Goal: Transaction & Acquisition: Download file/media

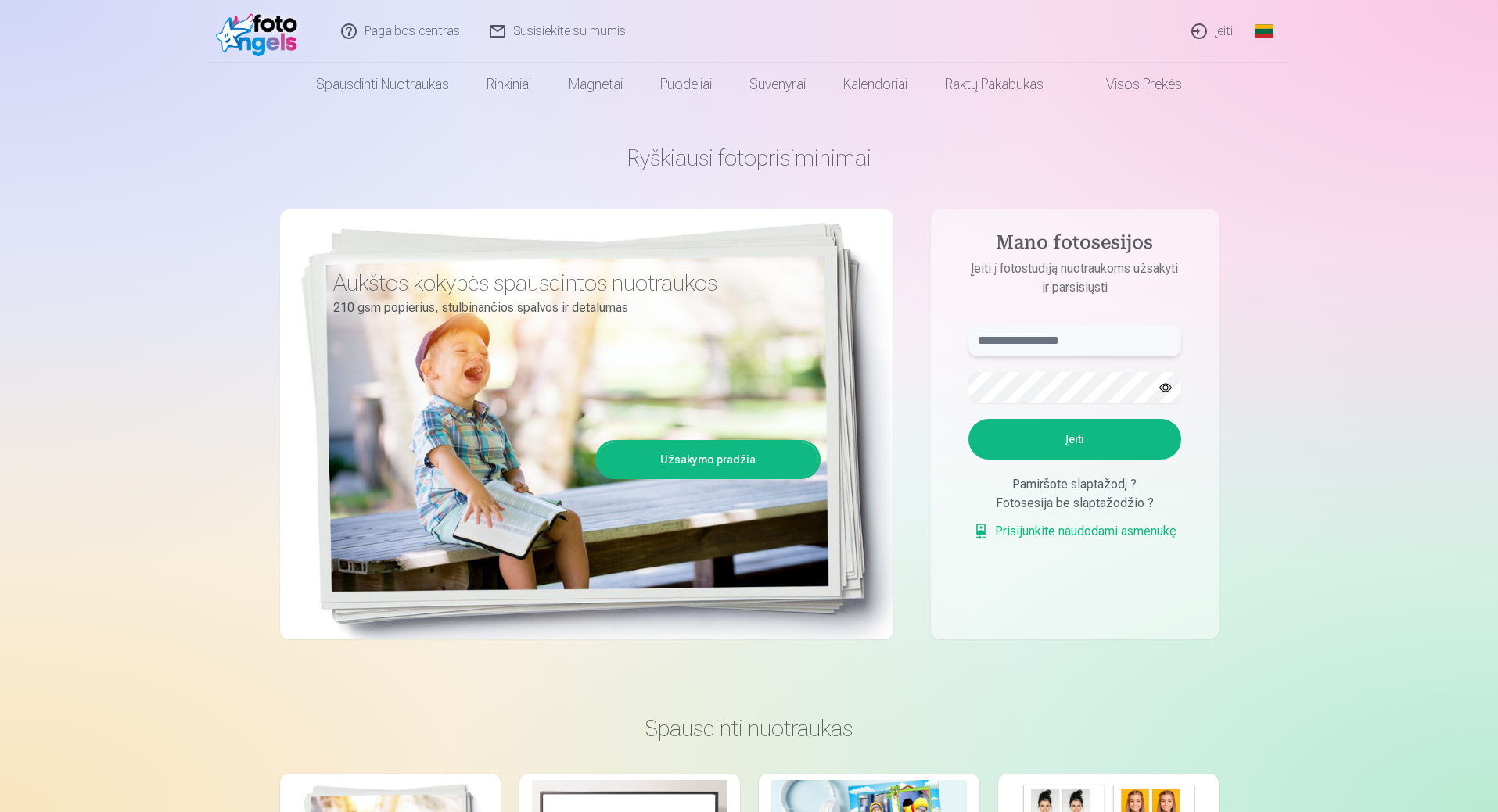
click at [1057, 339] on input "text" at bounding box center [1074, 341] width 213 height 31
type input "**********"
click at [1160, 390] on button "button" at bounding box center [1165, 387] width 30 height 30
click at [1086, 427] on button "Įeiti" at bounding box center [1074, 439] width 213 height 41
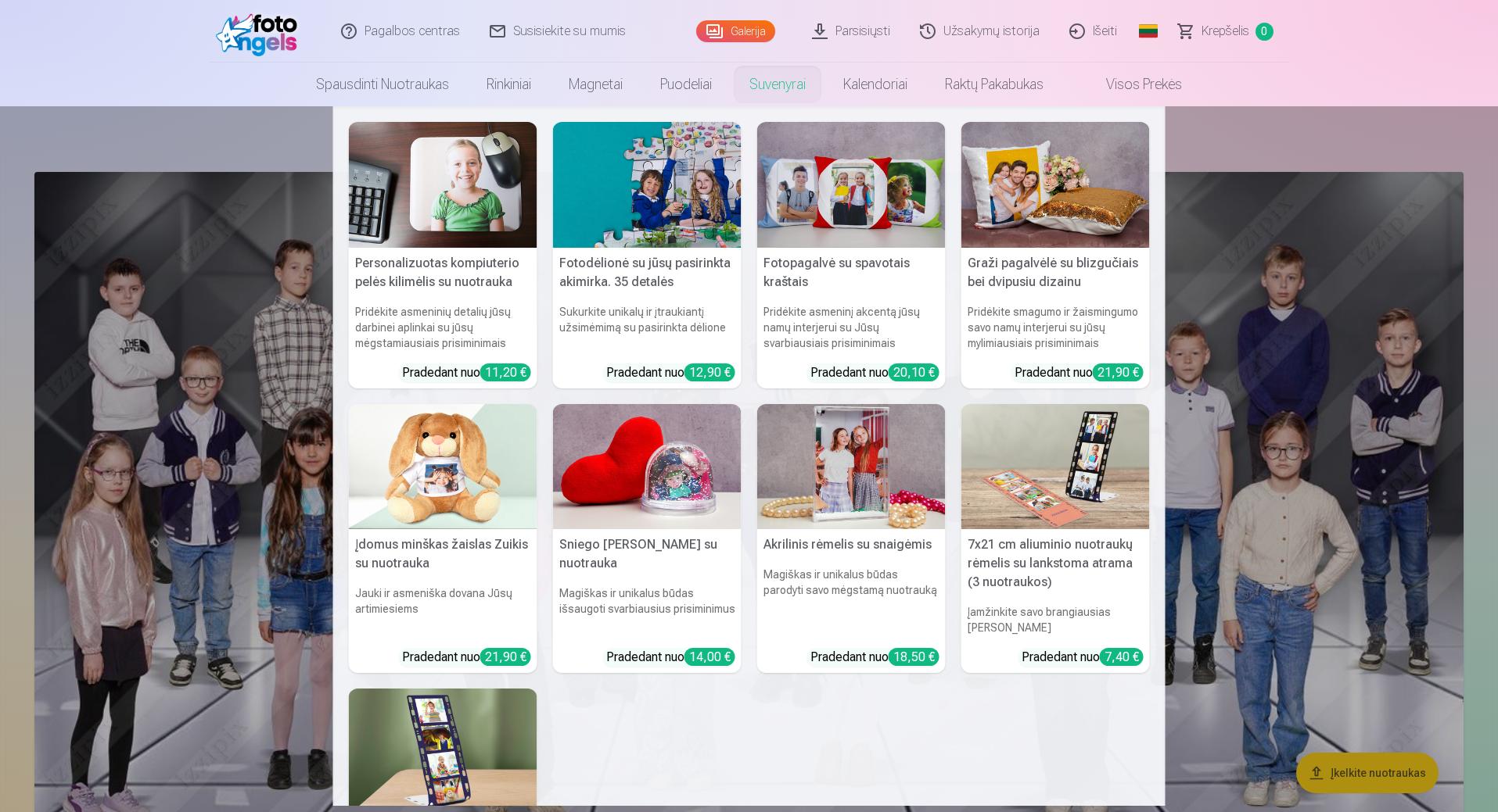
click at [1256, 127] on nav "Personalizuotas kompiuterio pelės kilimėlis su nuotrauka Pridėkite asmeninių de…" at bounding box center [749, 456] width 1498 height 700
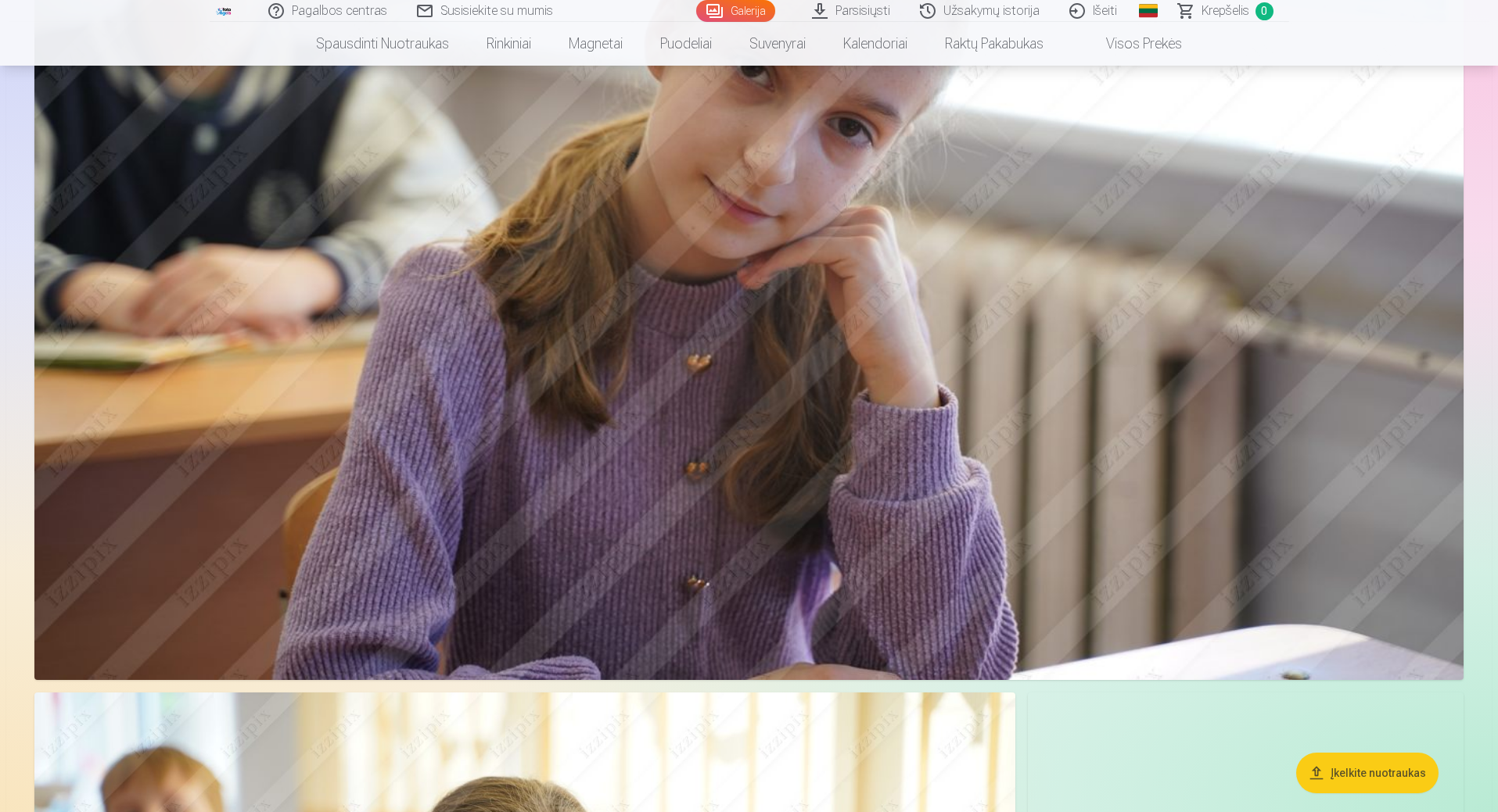
scroll to position [19597, 0]
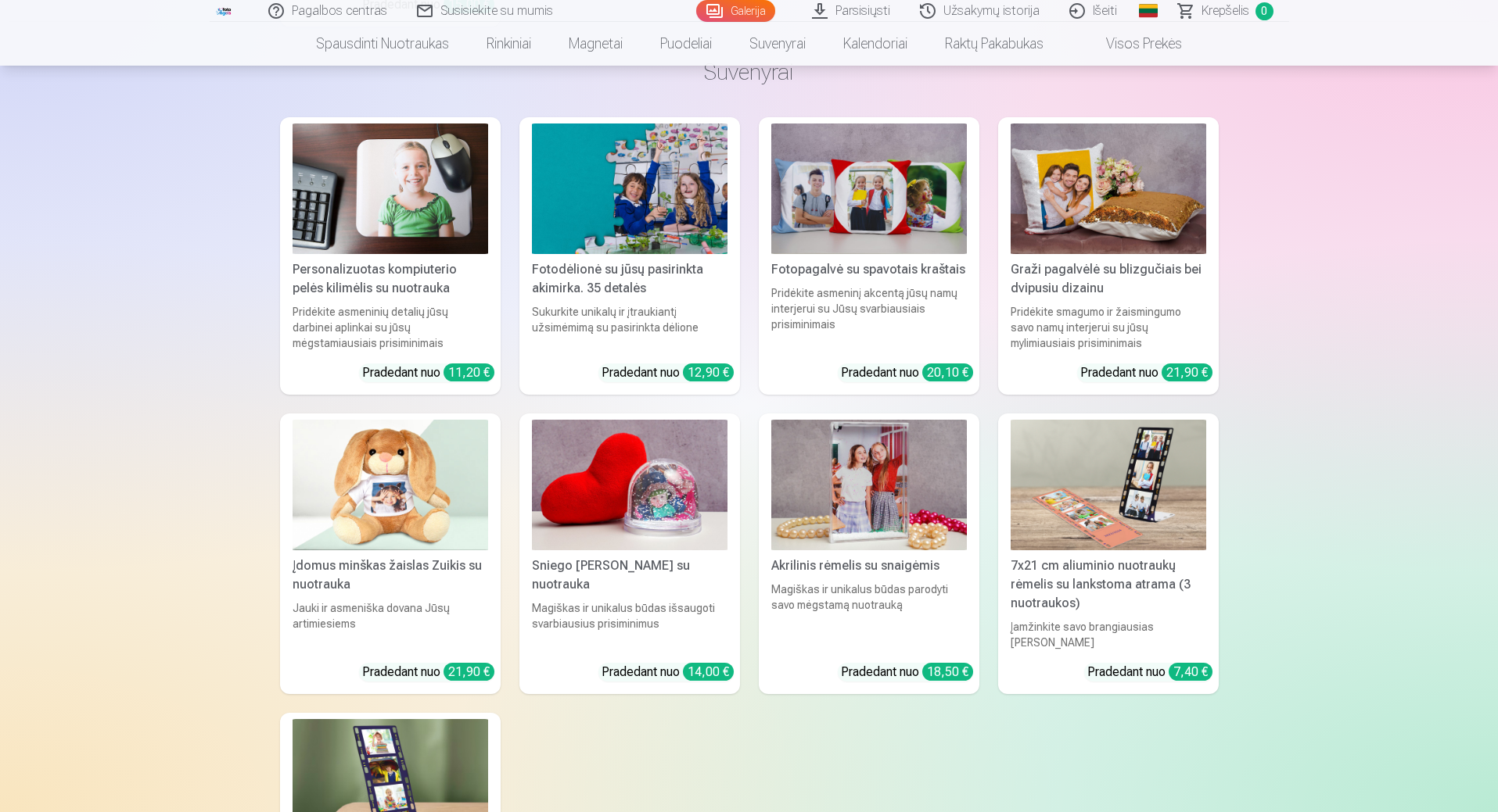
click at [1220, 6] on span "Krepšelis" at bounding box center [1225, 10] width 47 height 18
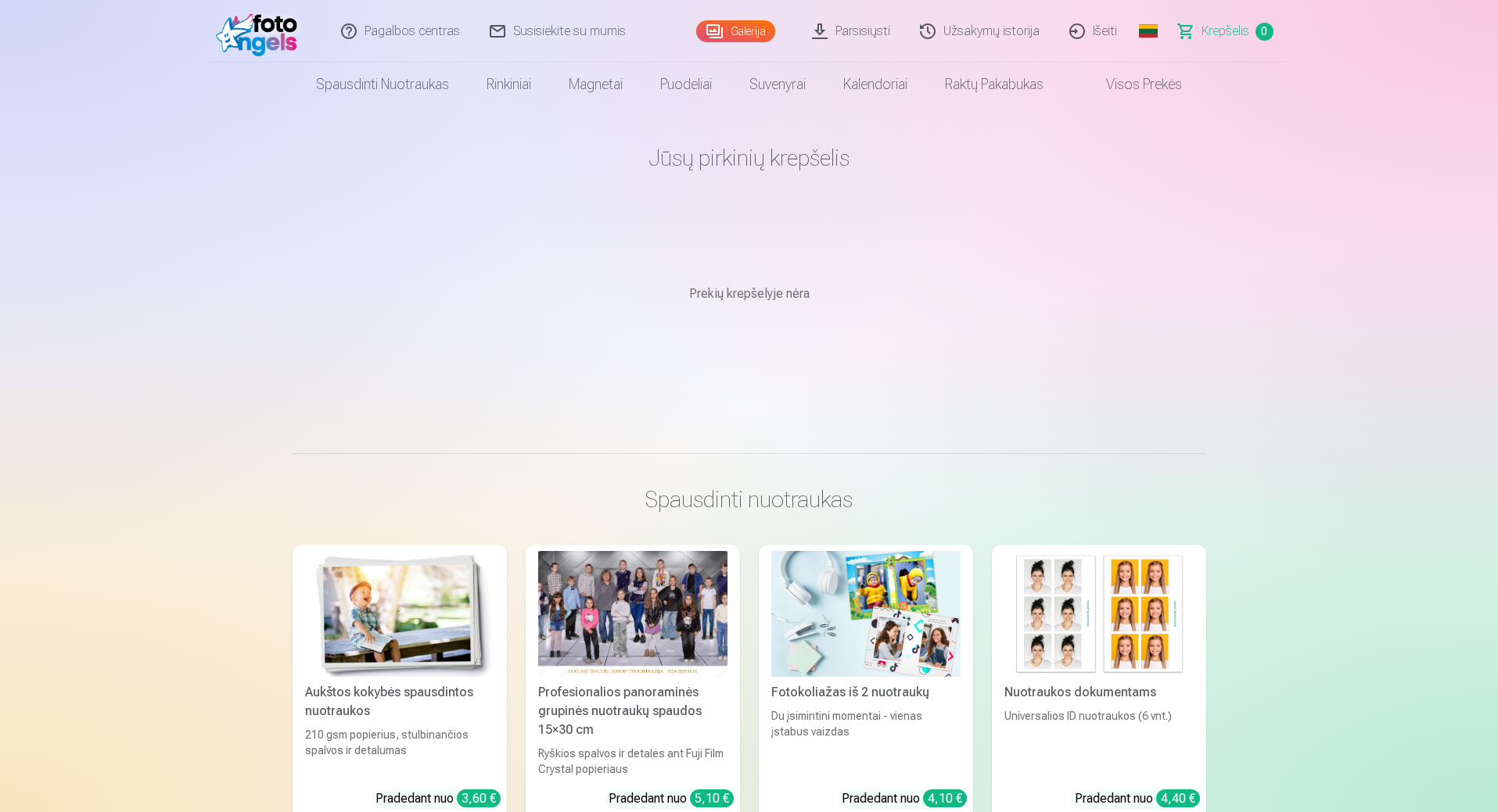
click at [861, 34] on link "Parsisiųsti" at bounding box center [852, 31] width 108 height 63
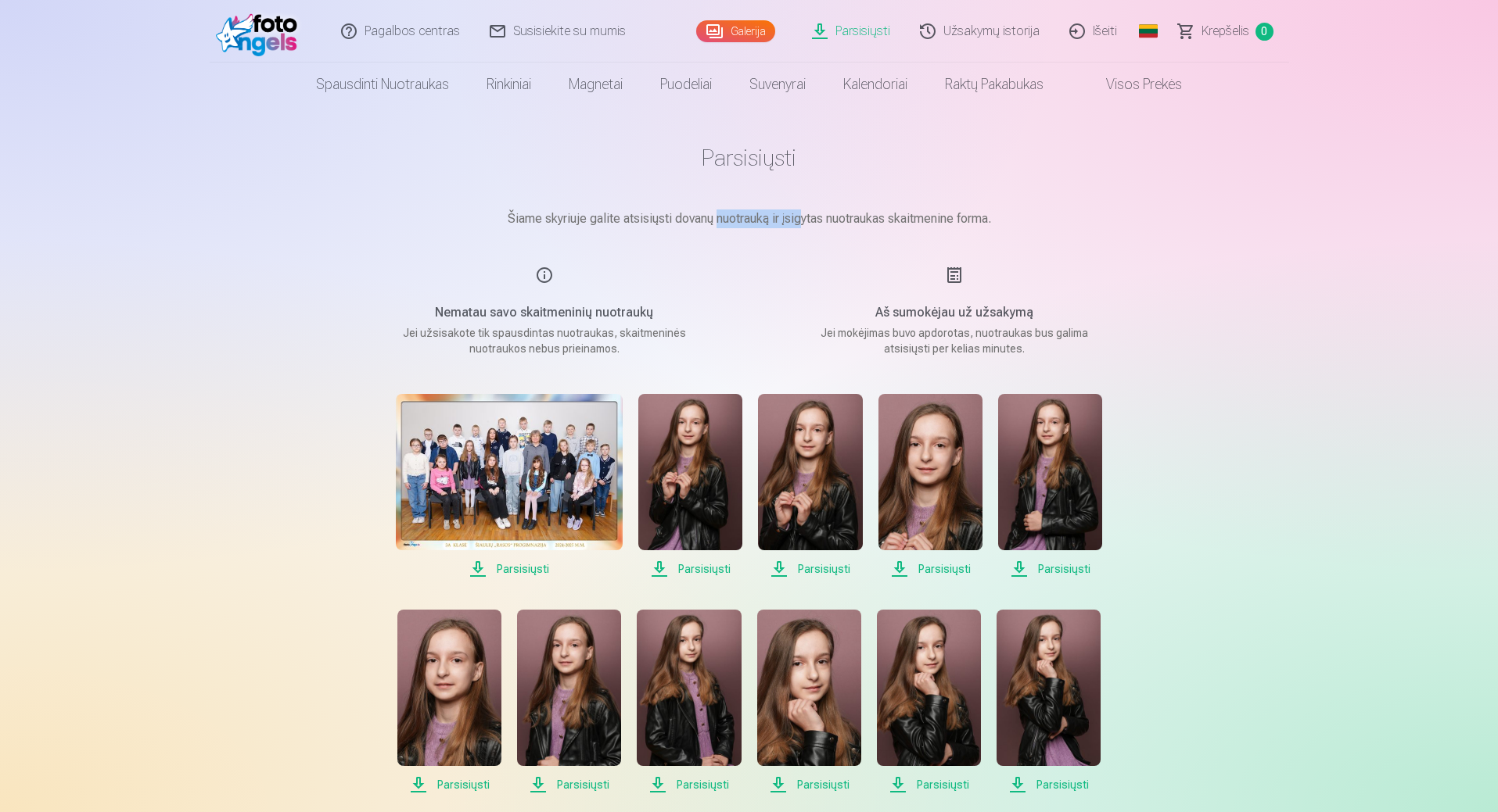
drag, startPoint x: 724, startPoint y: 216, endPoint x: 810, endPoint y: 228, distance: 86.8
click at [808, 227] on p "Šiame skyriuje galite atsisiųsti dovanų nuotrauką ir įsigytas nuotraukas skaitm…" at bounding box center [749, 218] width 782 height 18
click at [866, 219] on p "Šiame skyriuje galite atsisiųsti dovanų nuotrauką ir įsigytas nuotraukas skaitm…" at bounding box center [749, 218] width 782 height 18
drag, startPoint x: 836, startPoint y: 330, endPoint x: 958, endPoint y: 343, distance: 122.7
click at [941, 341] on p "Jei mokėjimas buvo apdorotas, nuotraukas bus galima atsisiųsti per kelias minut…" at bounding box center [954, 341] width 298 height 31
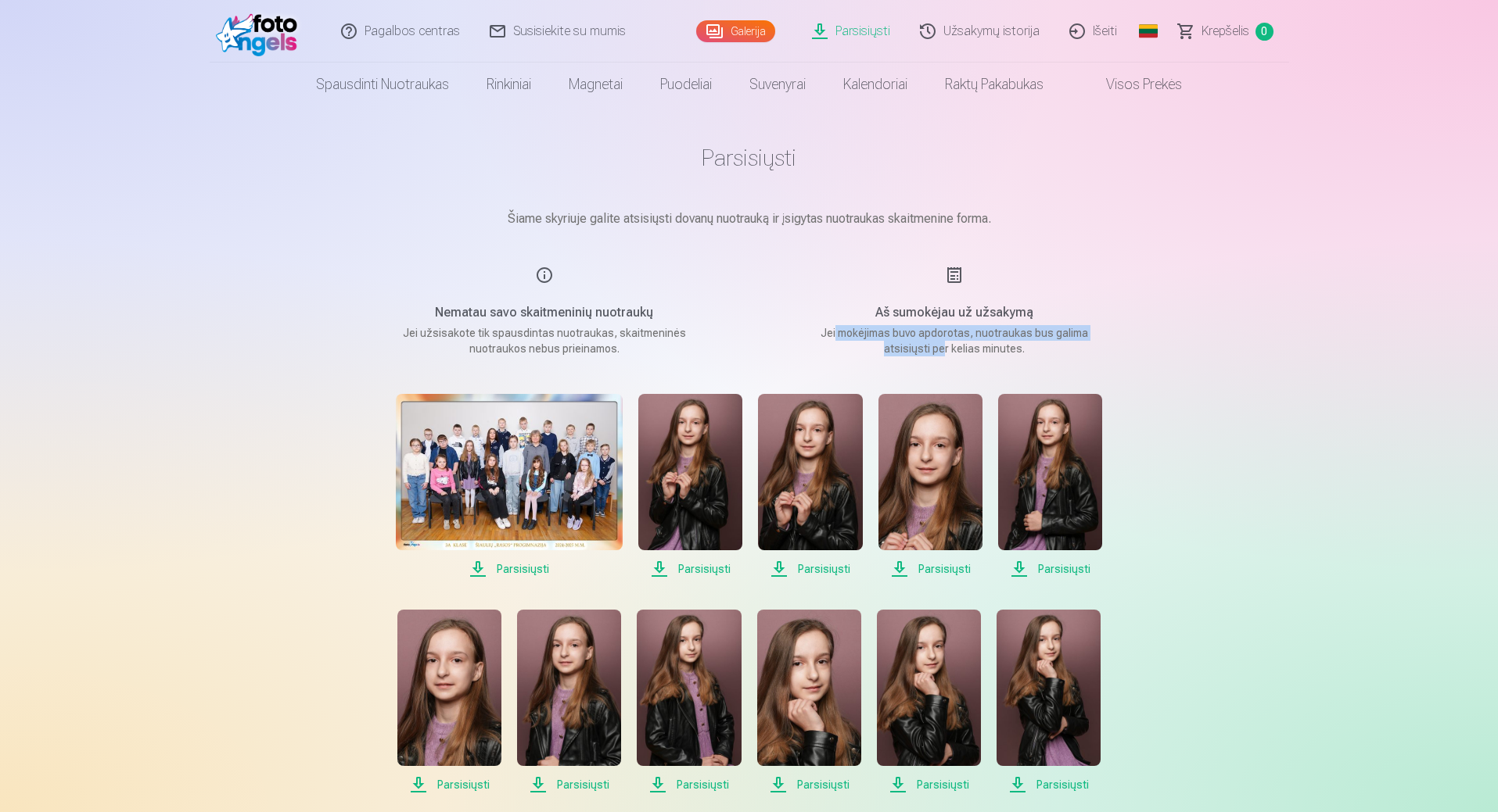
click at [1019, 332] on p "Jei mokėjimas buvo apdorotas, nuotraukas bus galima atsisiųsti per kelias minut…" at bounding box center [954, 341] width 298 height 31
click at [508, 572] on span "Parsisiųsti" at bounding box center [508, 568] width 227 height 18
click at [480, 567] on span "Parsisiųsti" at bounding box center [508, 568] width 227 height 18
click at [660, 566] on span "Parsisiųsti" at bounding box center [690, 568] width 104 height 18
click at [698, 572] on span "Parsisiųsti" at bounding box center [690, 568] width 104 height 18
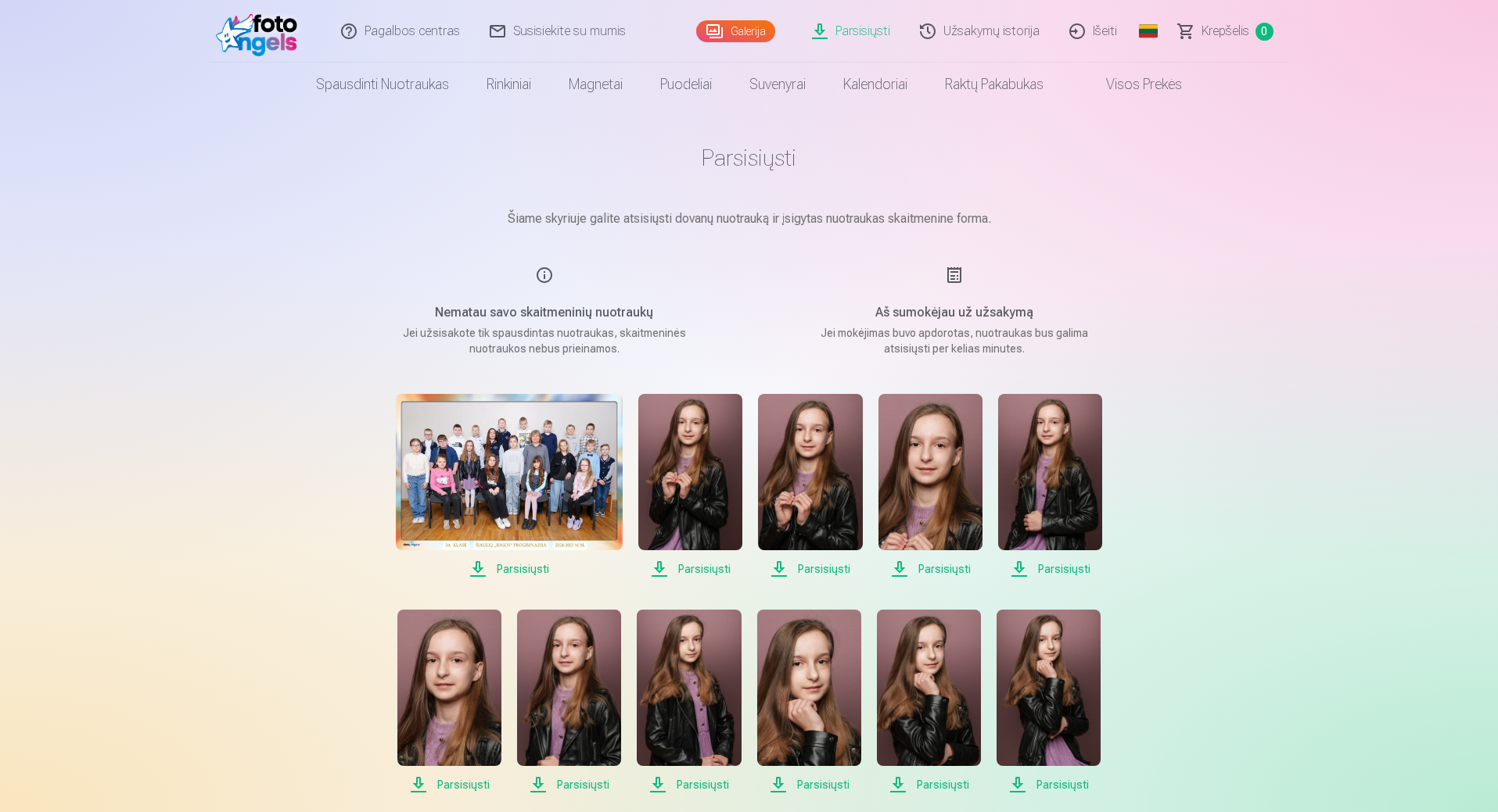
click at [689, 567] on span "Parsisiųsti" at bounding box center [690, 568] width 104 height 18
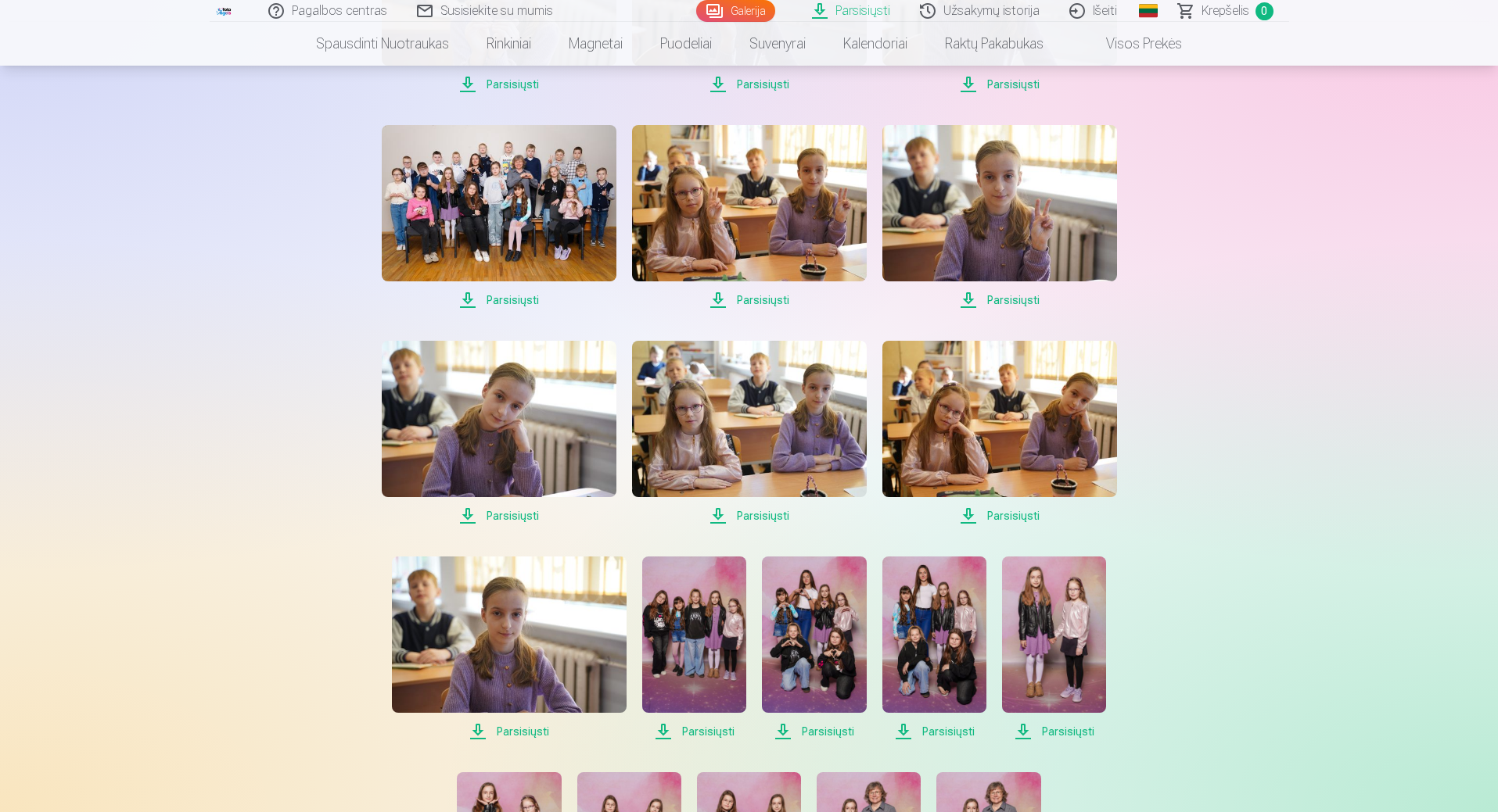
scroll to position [1876, 0]
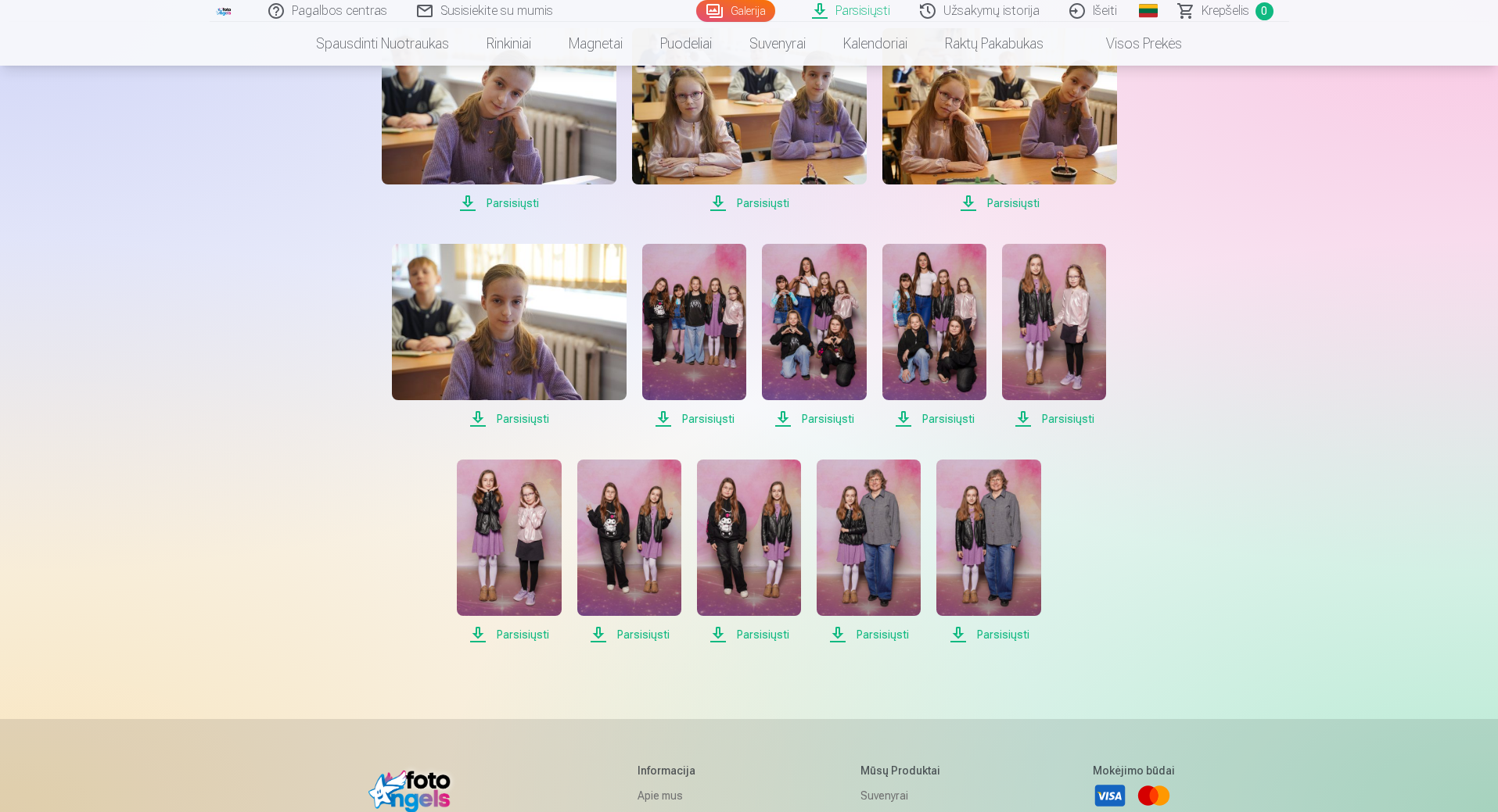
click at [1004, 636] on span "Parsisiųsti" at bounding box center [988, 634] width 104 height 18
click at [955, 633] on span "Parsisiųsti" at bounding box center [988, 634] width 104 height 18
click at [974, 557] on img at bounding box center [988, 537] width 104 height 156
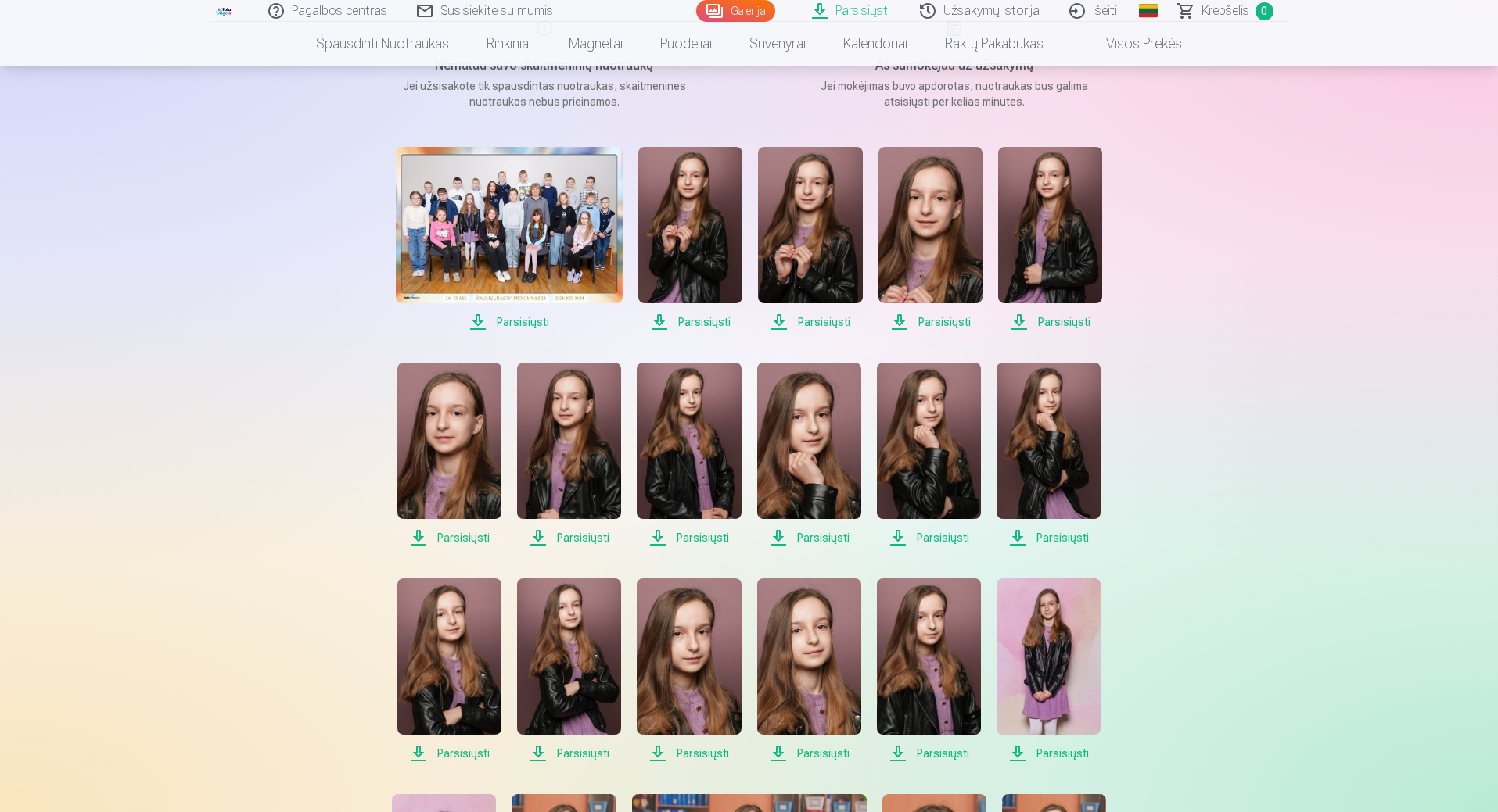
scroll to position [0, 0]
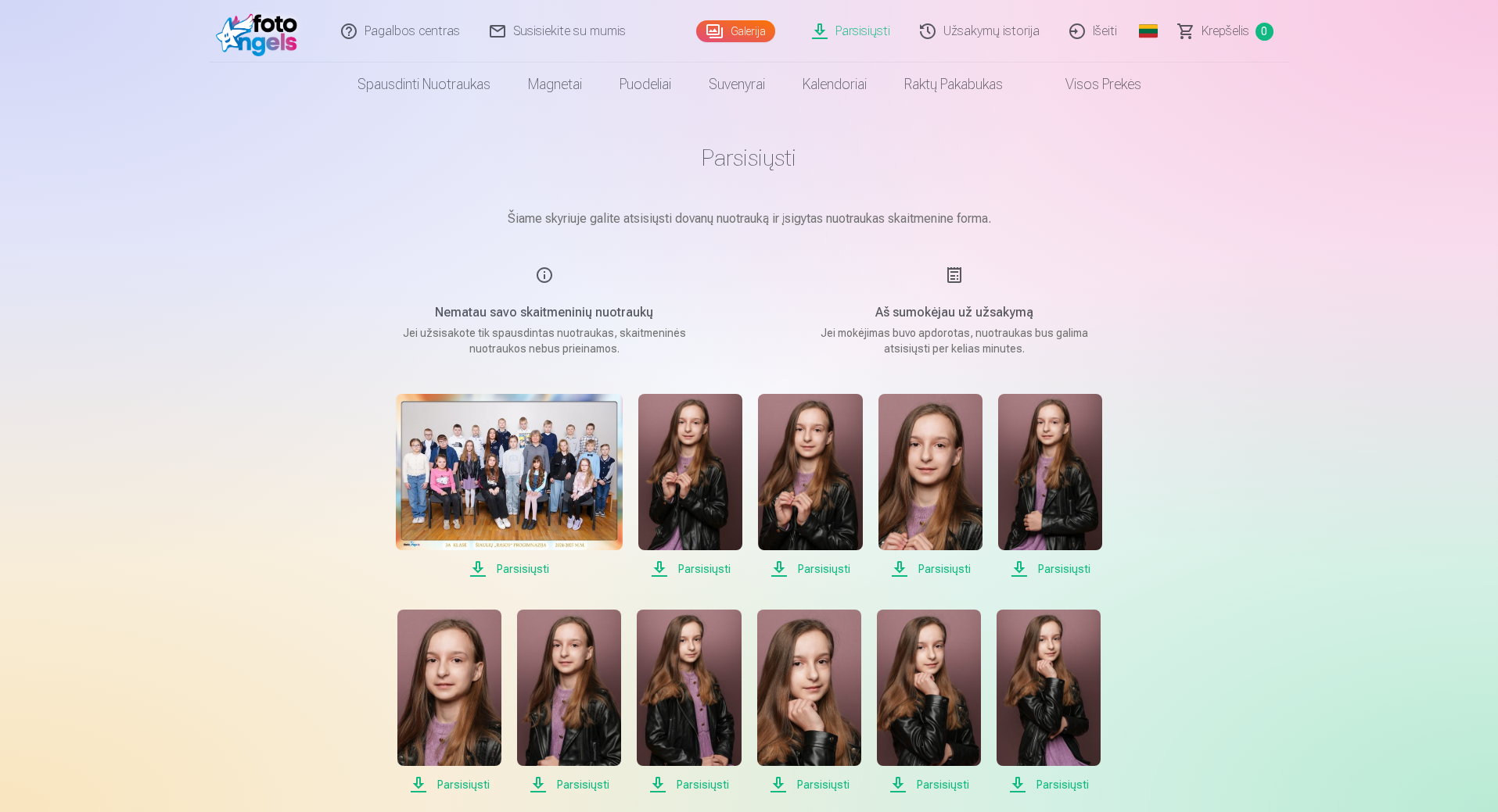
click at [681, 572] on span "Parsisiųsti" at bounding box center [690, 568] width 104 height 18
click at [828, 570] on span "Parsisiųsti" at bounding box center [810, 568] width 104 height 18
click at [943, 566] on span "Parsisiųsti" at bounding box center [930, 568] width 104 height 18
click at [1043, 568] on span "Parsisiųsti" at bounding box center [1050, 568] width 104 height 18
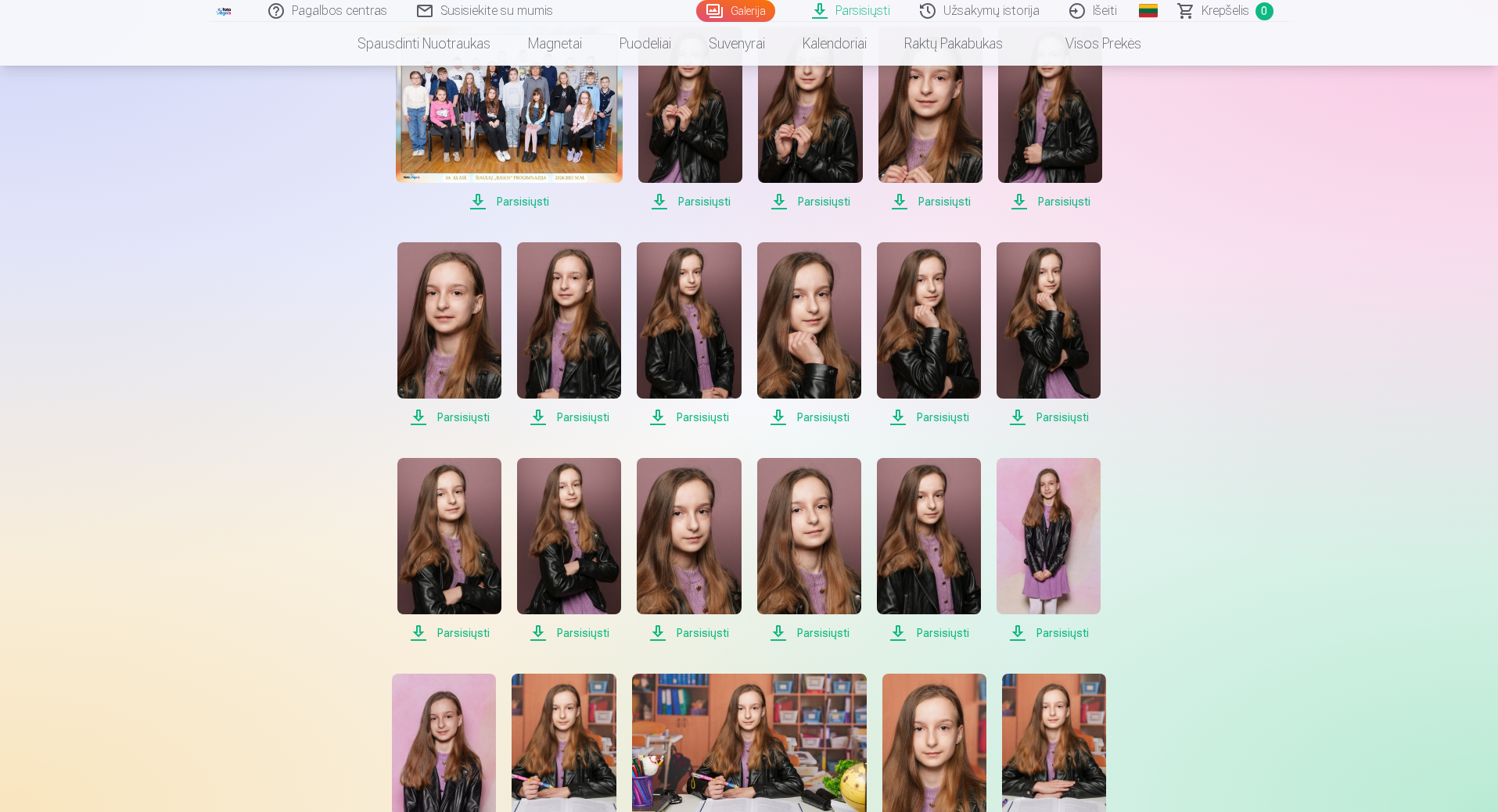
scroll to position [417, 0]
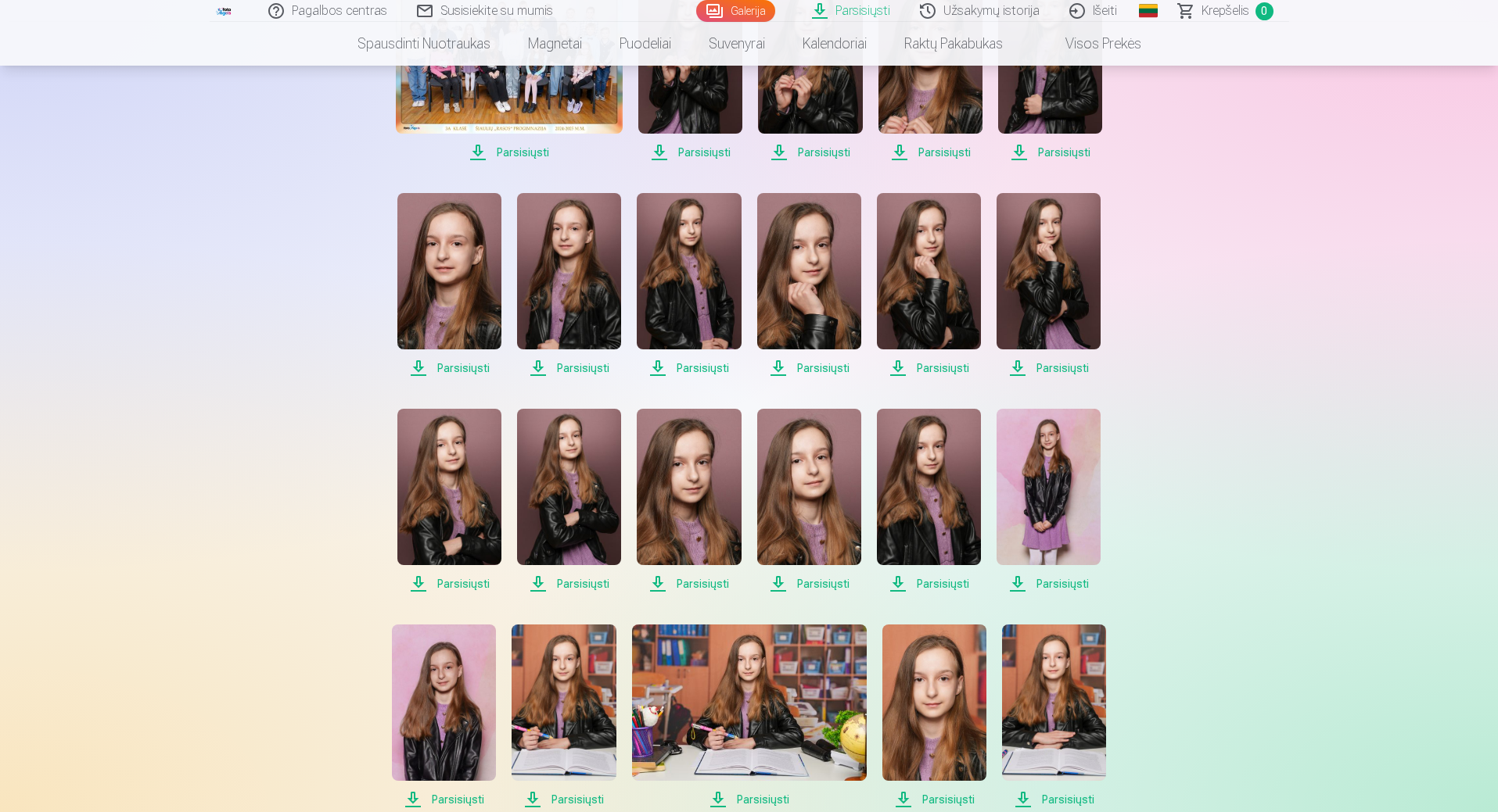
click at [478, 368] on span "Parsisiųsti" at bounding box center [449, 368] width 104 height 18
click at [589, 367] on span "Parsisiųsti" at bounding box center [569, 368] width 104 height 18
click at [698, 369] on span "Parsisiųsti" at bounding box center [689, 368] width 104 height 18
click at [821, 370] on span "Parsisiųsti" at bounding box center [809, 368] width 104 height 18
click at [940, 366] on span "Parsisiųsti" at bounding box center [929, 368] width 104 height 18
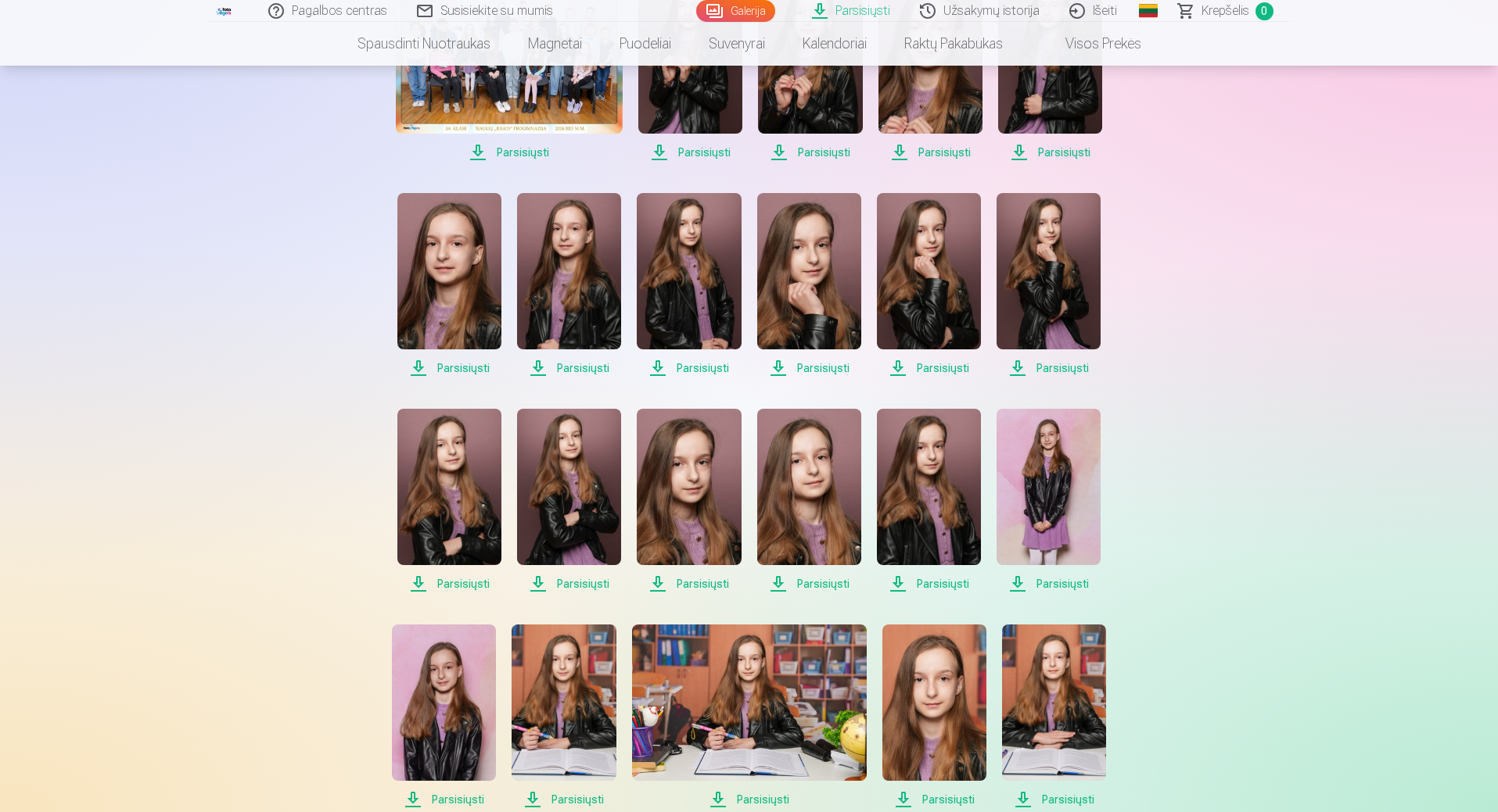
click at [1062, 368] on span "Parsisiųsti" at bounding box center [1049, 368] width 104 height 18
click at [461, 581] on span "Parsisiųsti" at bounding box center [449, 584] width 104 height 18
click at [577, 580] on span "Parsisiųsti" at bounding box center [569, 584] width 104 height 18
click at [710, 583] on span "Parsisiųsti" at bounding box center [689, 584] width 104 height 18
click at [808, 587] on span "Parsisiųsti" at bounding box center [809, 584] width 104 height 18
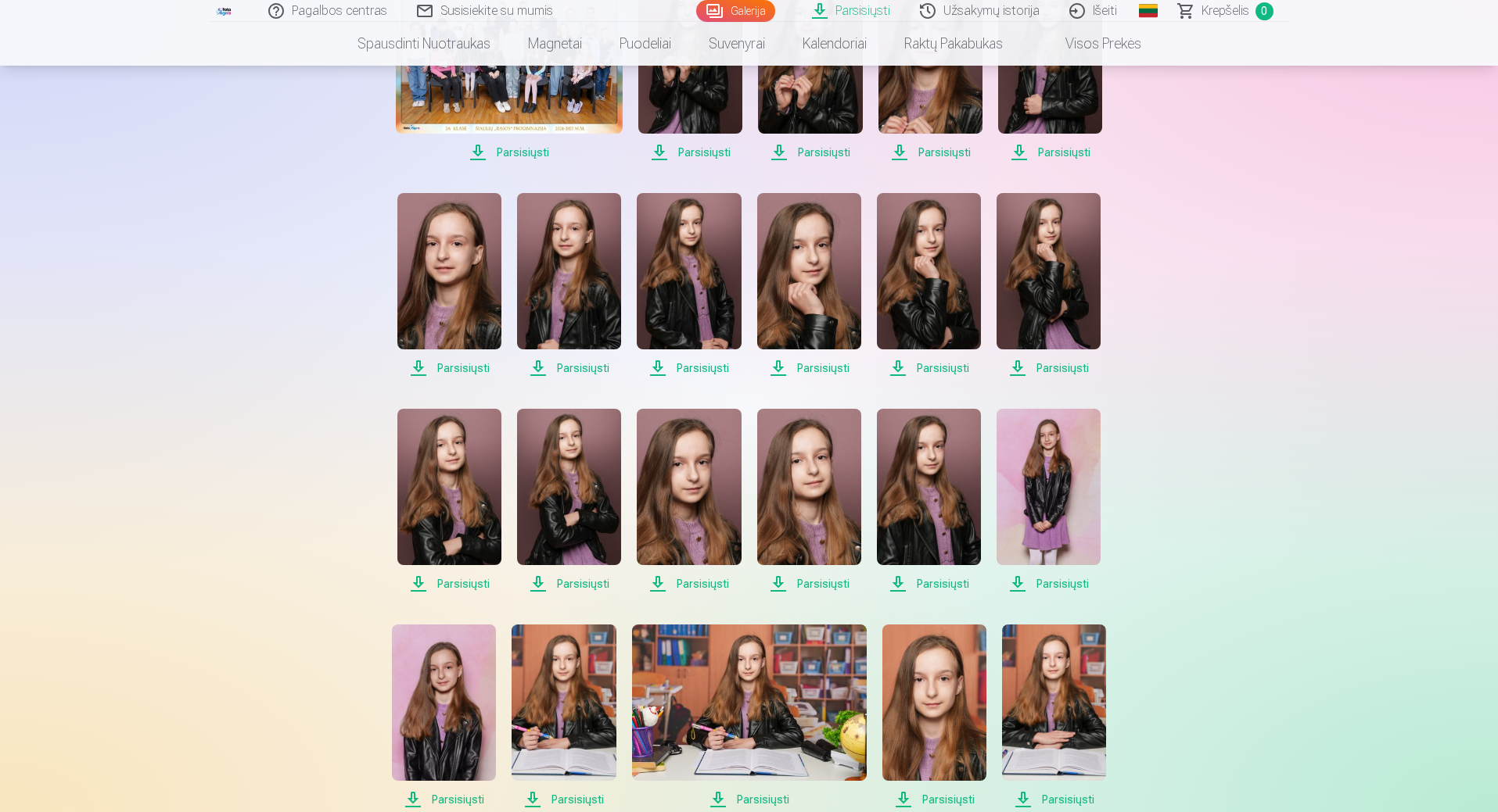
click at [949, 585] on span "Parsisiųsti" at bounding box center [929, 584] width 104 height 18
click at [1060, 584] on span "Parsisiųsti" at bounding box center [1049, 584] width 104 height 18
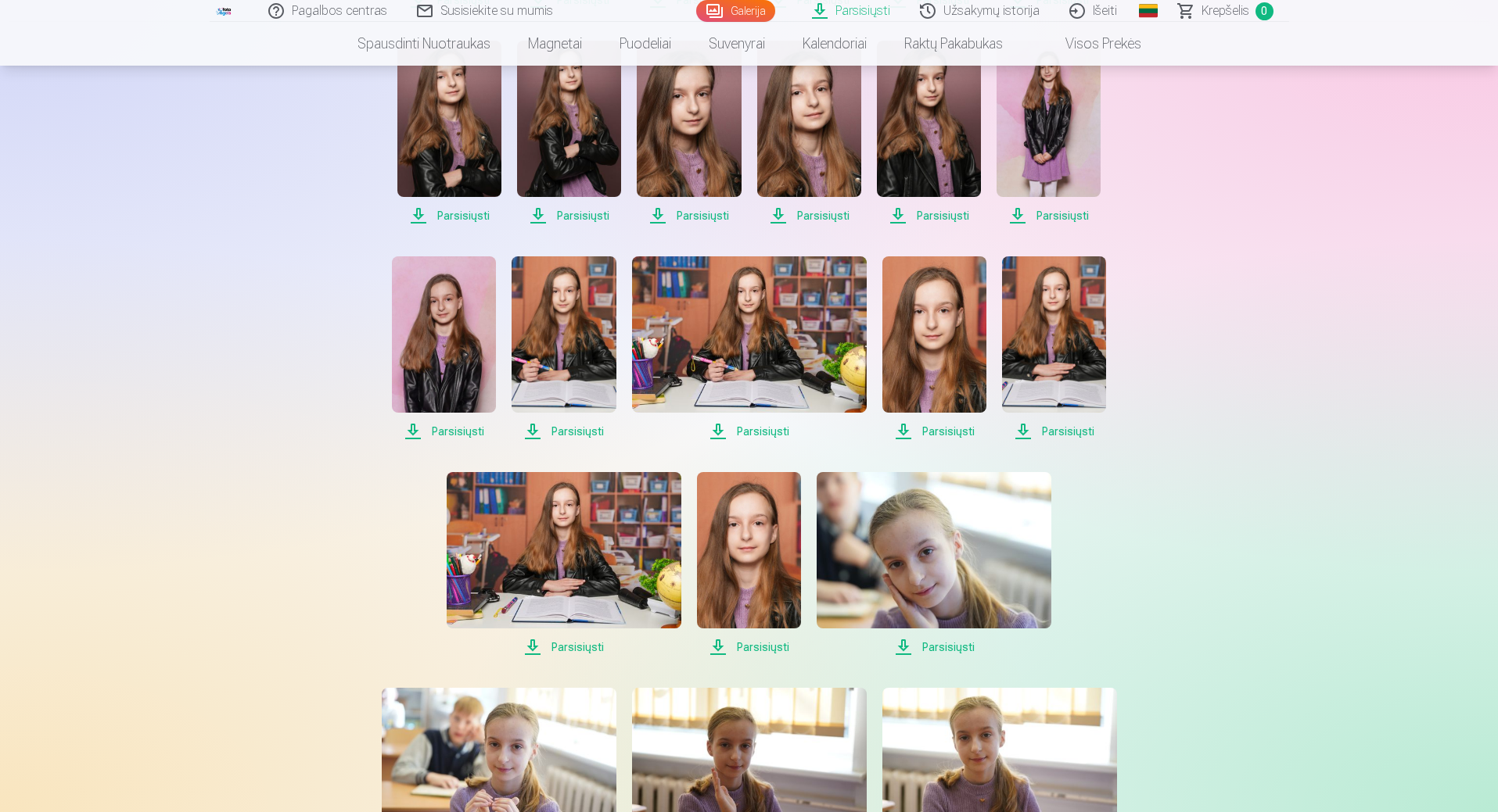
scroll to position [834, 0]
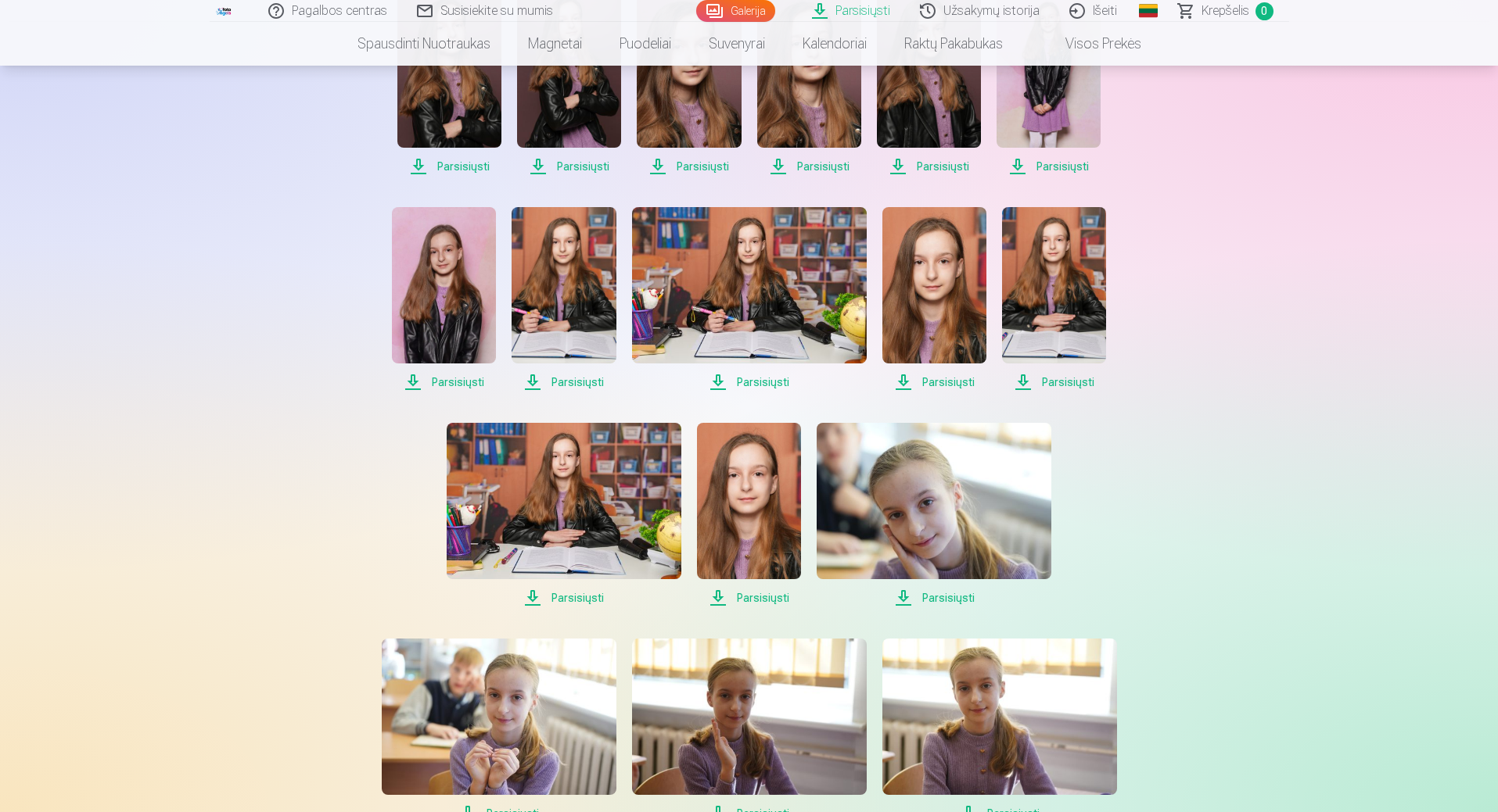
click at [462, 380] on span "Parsisiųsti" at bounding box center [444, 382] width 104 height 18
click at [570, 382] on span "Parsisiųsti" at bounding box center [564, 382] width 104 height 18
click at [768, 379] on span "Parsisiųsti" at bounding box center [749, 382] width 235 height 18
click at [940, 380] on span "Parsisiųsti" at bounding box center [934, 382] width 104 height 18
click at [1078, 381] on span "Parsisiųsti" at bounding box center [1054, 382] width 104 height 18
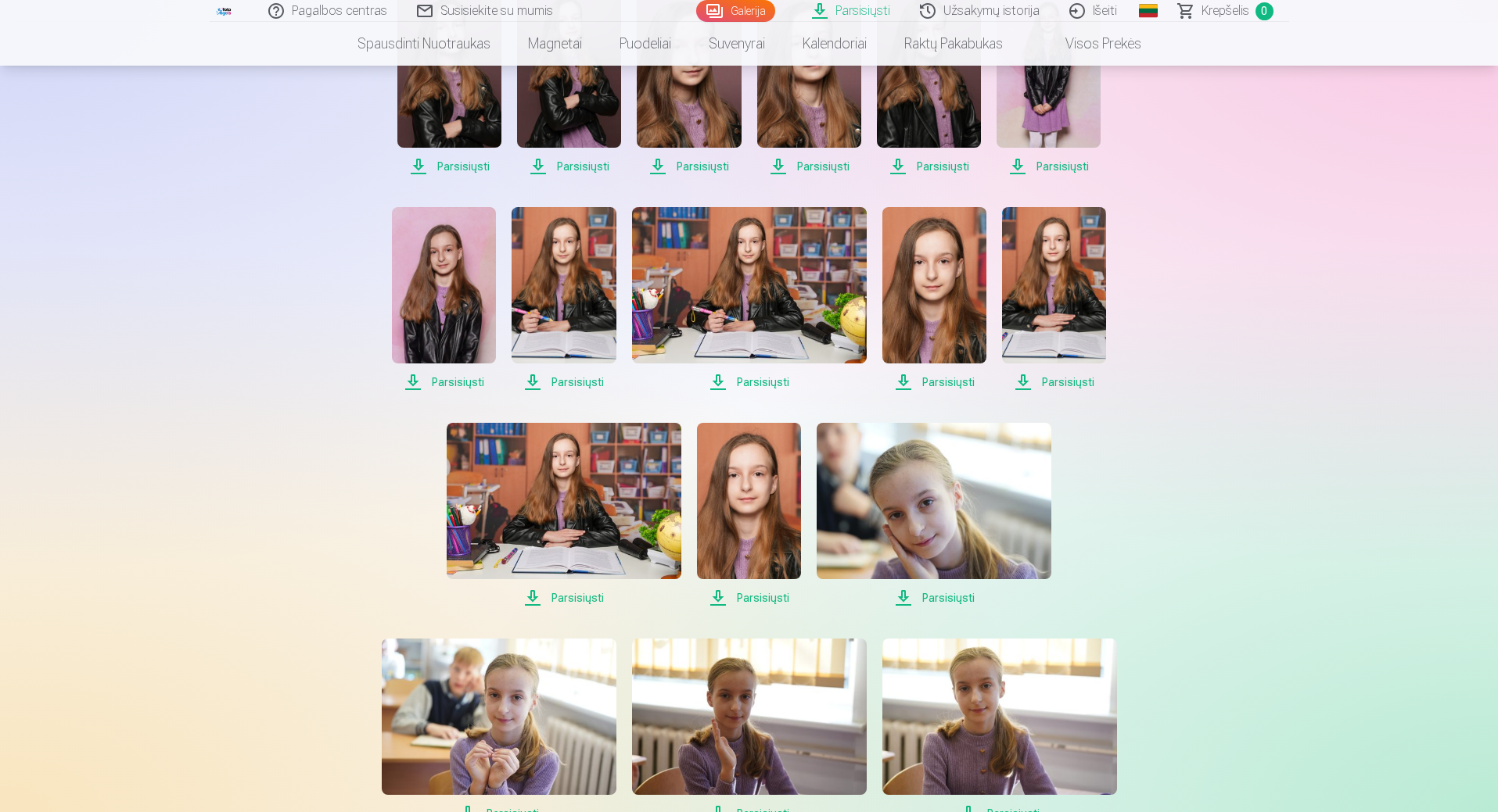
click at [583, 596] on span "Parsisiųsti" at bounding box center [564, 597] width 235 height 18
click at [755, 591] on span "Parsisiųsti" at bounding box center [749, 597] width 104 height 18
click at [968, 598] on span "Parsisiųsti" at bounding box center [933, 597] width 235 height 18
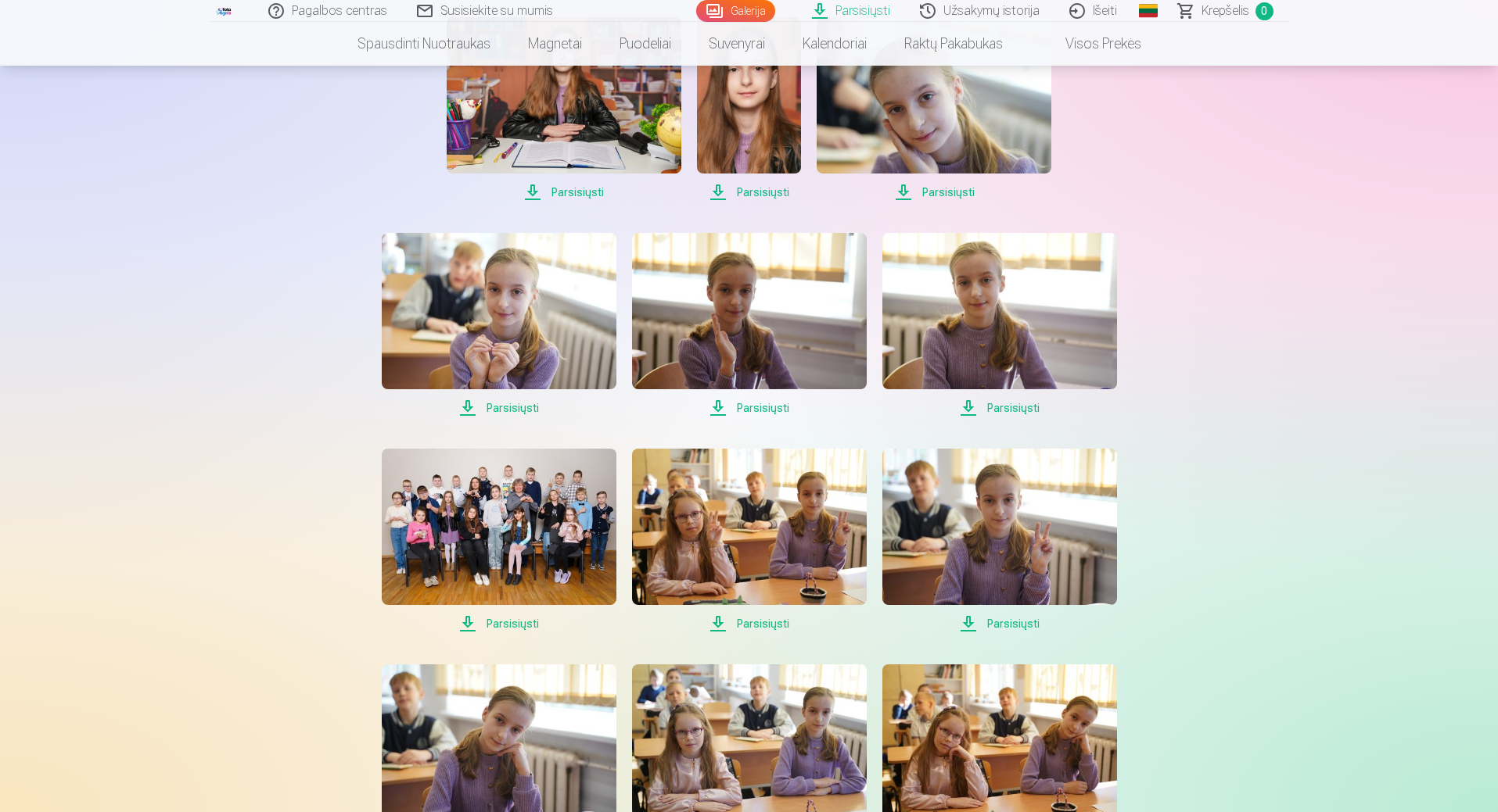
scroll to position [1250, 0]
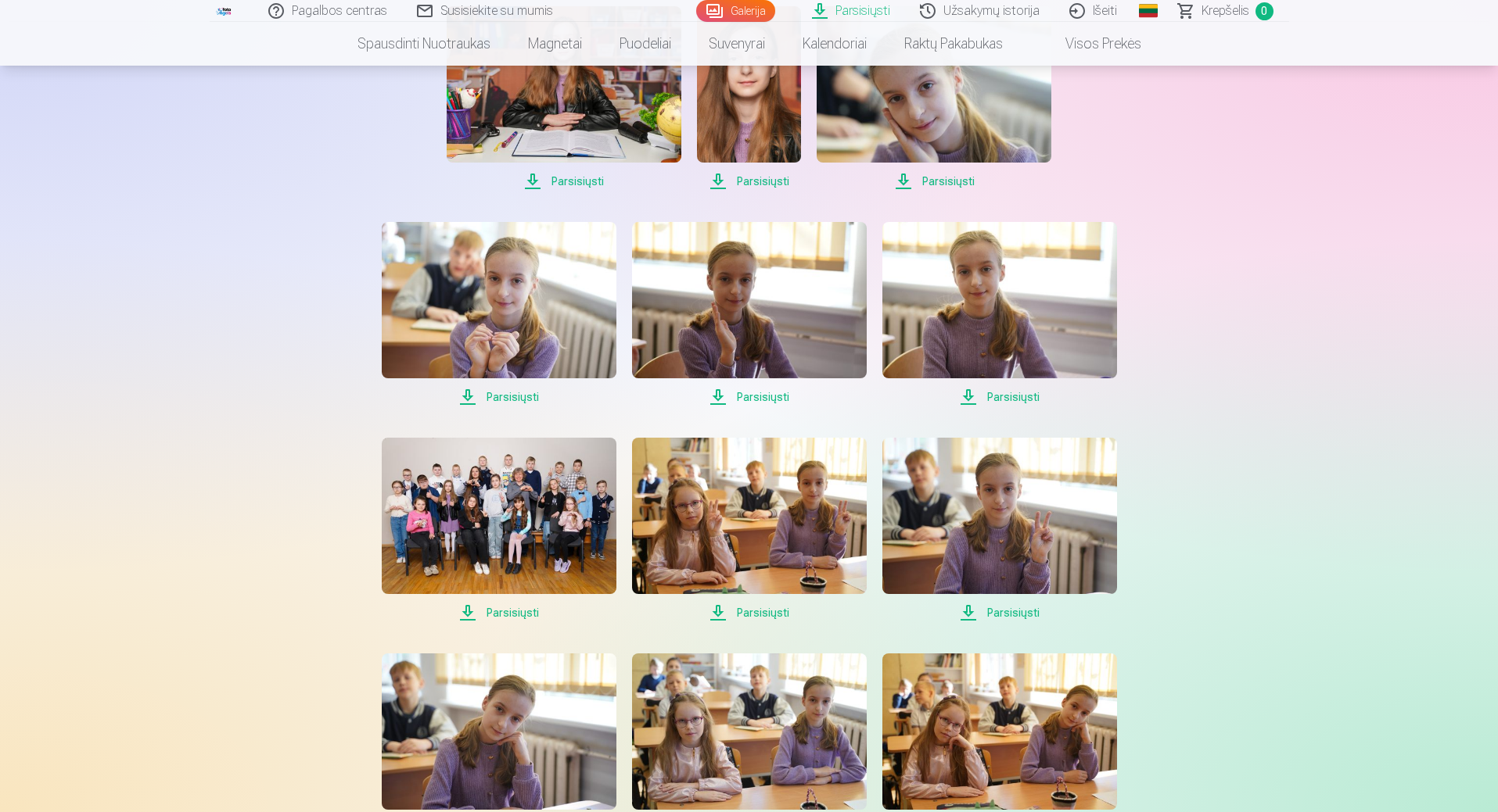
click at [512, 394] on span "Parsisiųsti" at bounding box center [499, 397] width 235 height 18
click at [763, 395] on span "Parsisiųsti" at bounding box center [749, 397] width 235 height 18
click at [1010, 394] on span "Parsisiųsti" at bounding box center [999, 397] width 235 height 18
click at [499, 611] on span "Parsisiųsti" at bounding box center [499, 612] width 235 height 18
click at [779, 610] on span "Parsisiųsti" at bounding box center [749, 612] width 235 height 18
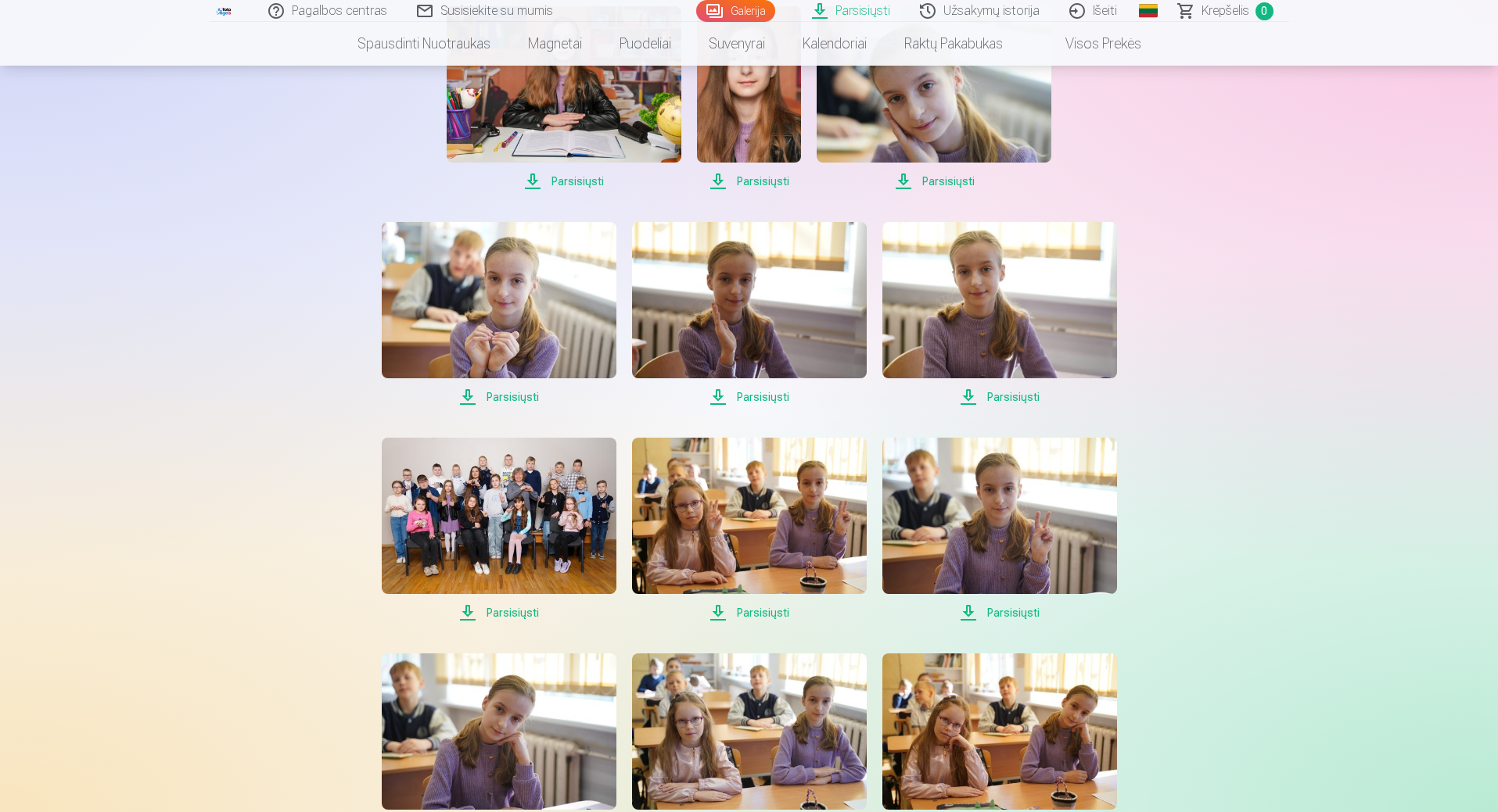
click at [1019, 606] on span "Parsisiųsti" at bounding box center [999, 612] width 235 height 18
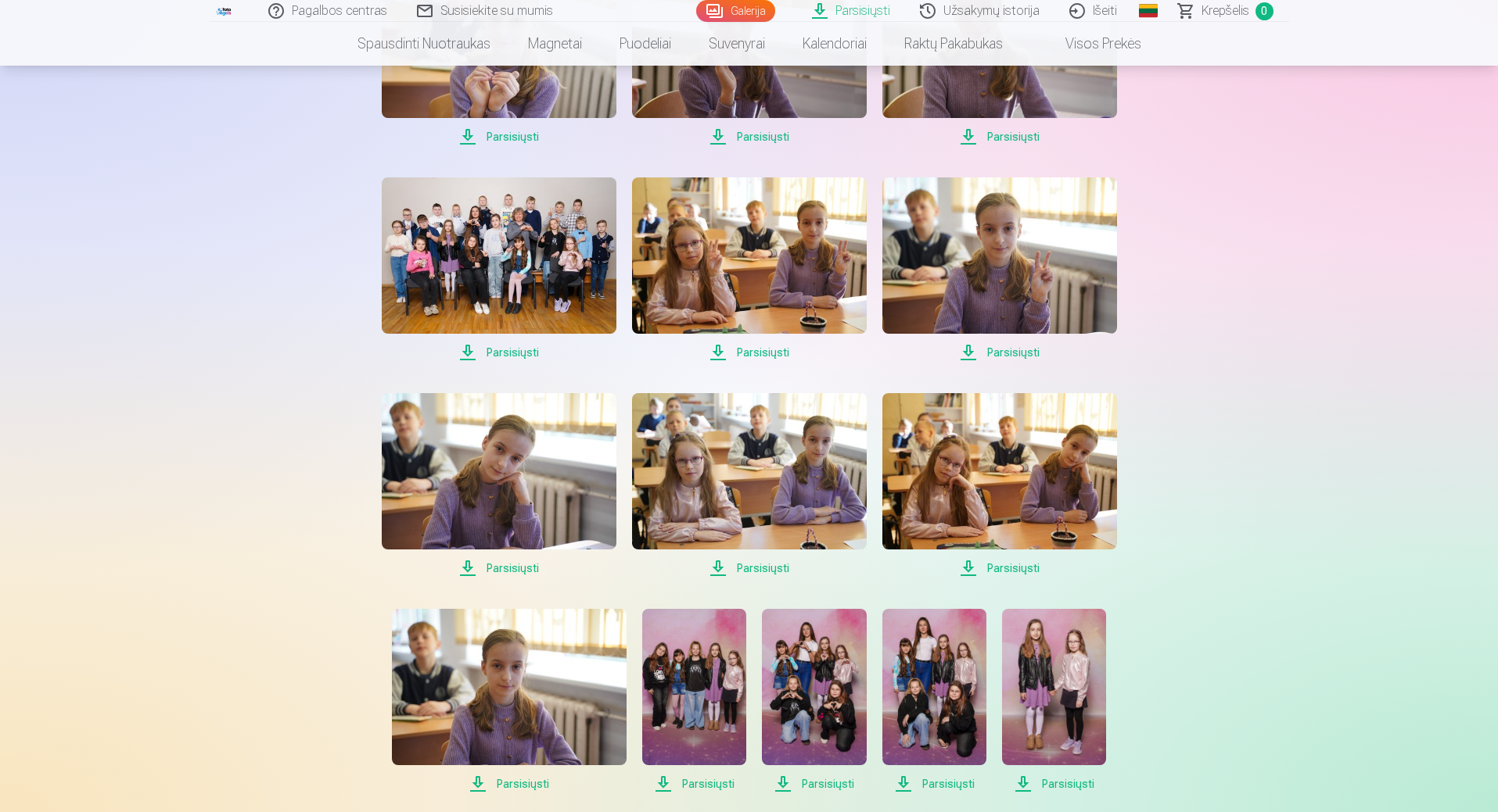
scroll to position [1564, 0]
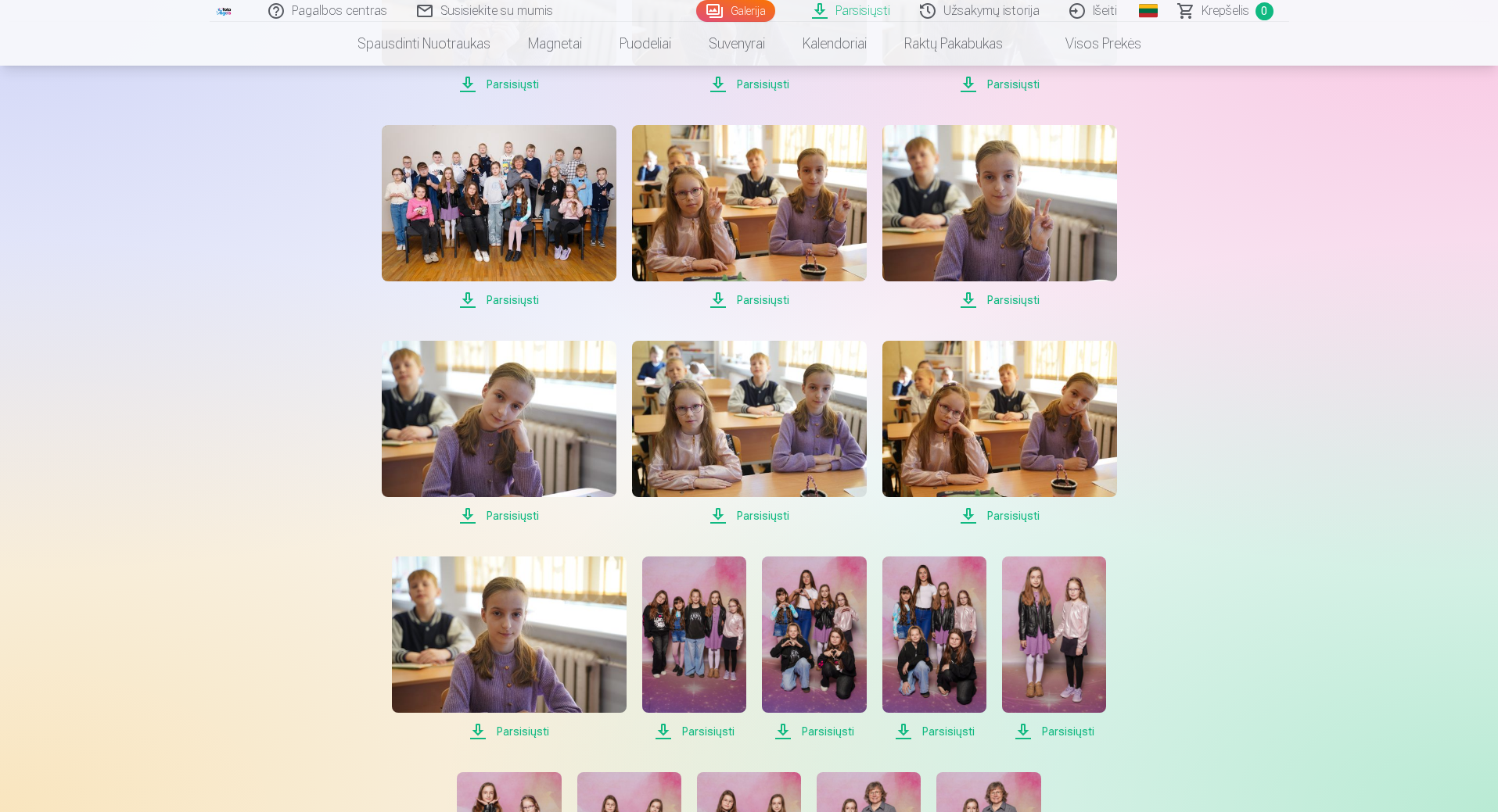
click at [519, 513] on span "Parsisiųsti" at bounding box center [499, 515] width 235 height 18
click at [765, 515] on span "Parsisiųsti" at bounding box center [749, 515] width 235 height 18
click at [1012, 519] on span "Parsisiųsti" at bounding box center [999, 515] width 235 height 18
click at [523, 730] on span "Parsisiųsti" at bounding box center [509, 731] width 235 height 18
click at [693, 733] on span "Parsisiųsti" at bounding box center [694, 731] width 104 height 18
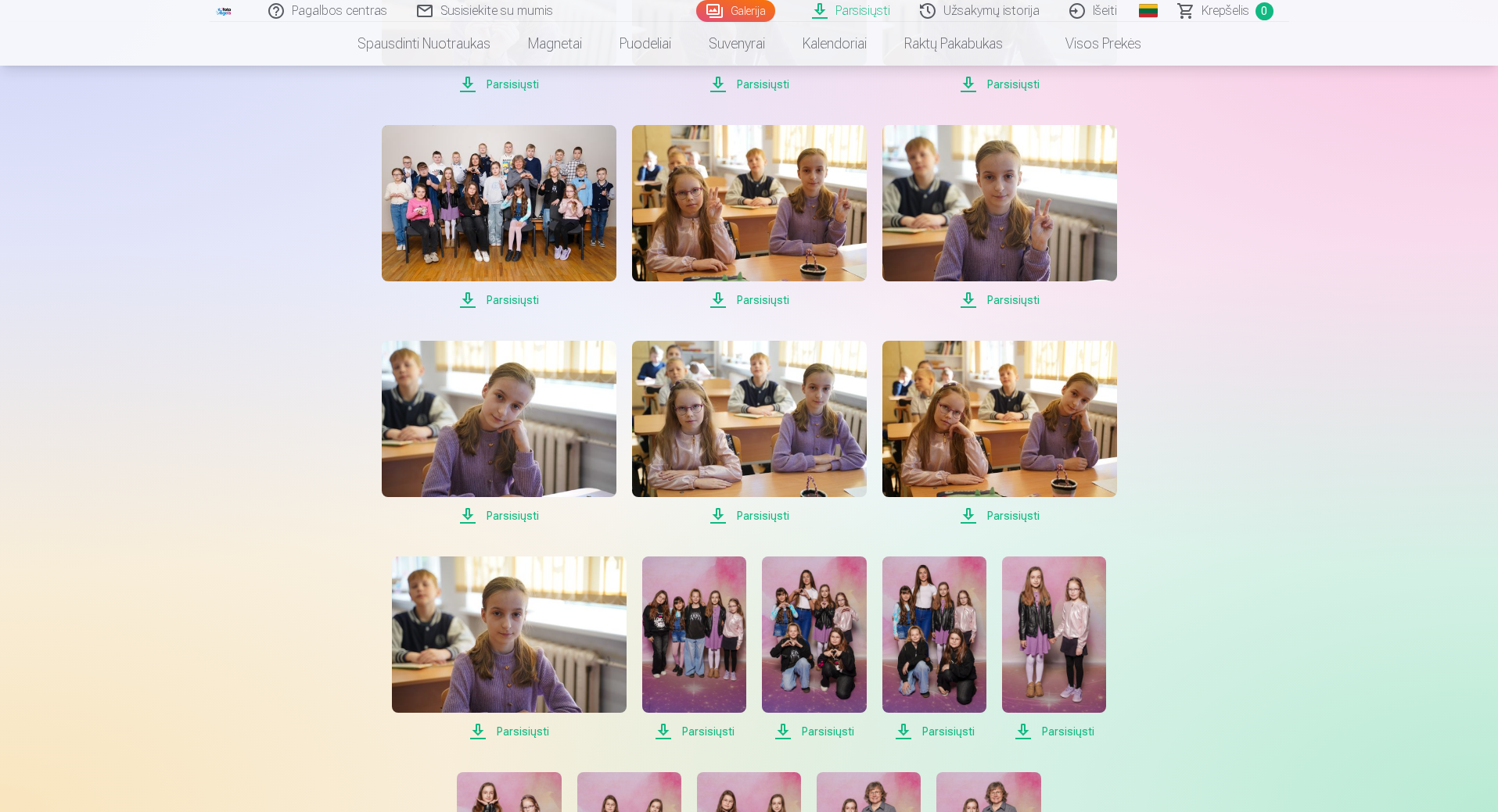
click at [826, 729] on span "Parsisiųsti" at bounding box center [814, 731] width 104 height 18
click at [941, 730] on span "Parsisiųsti" at bounding box center [934, 731] width 104 height 18
click at [1059, 727] on span "Parsisiųsti" at bounding box center [1054, 731] width 104 height 18
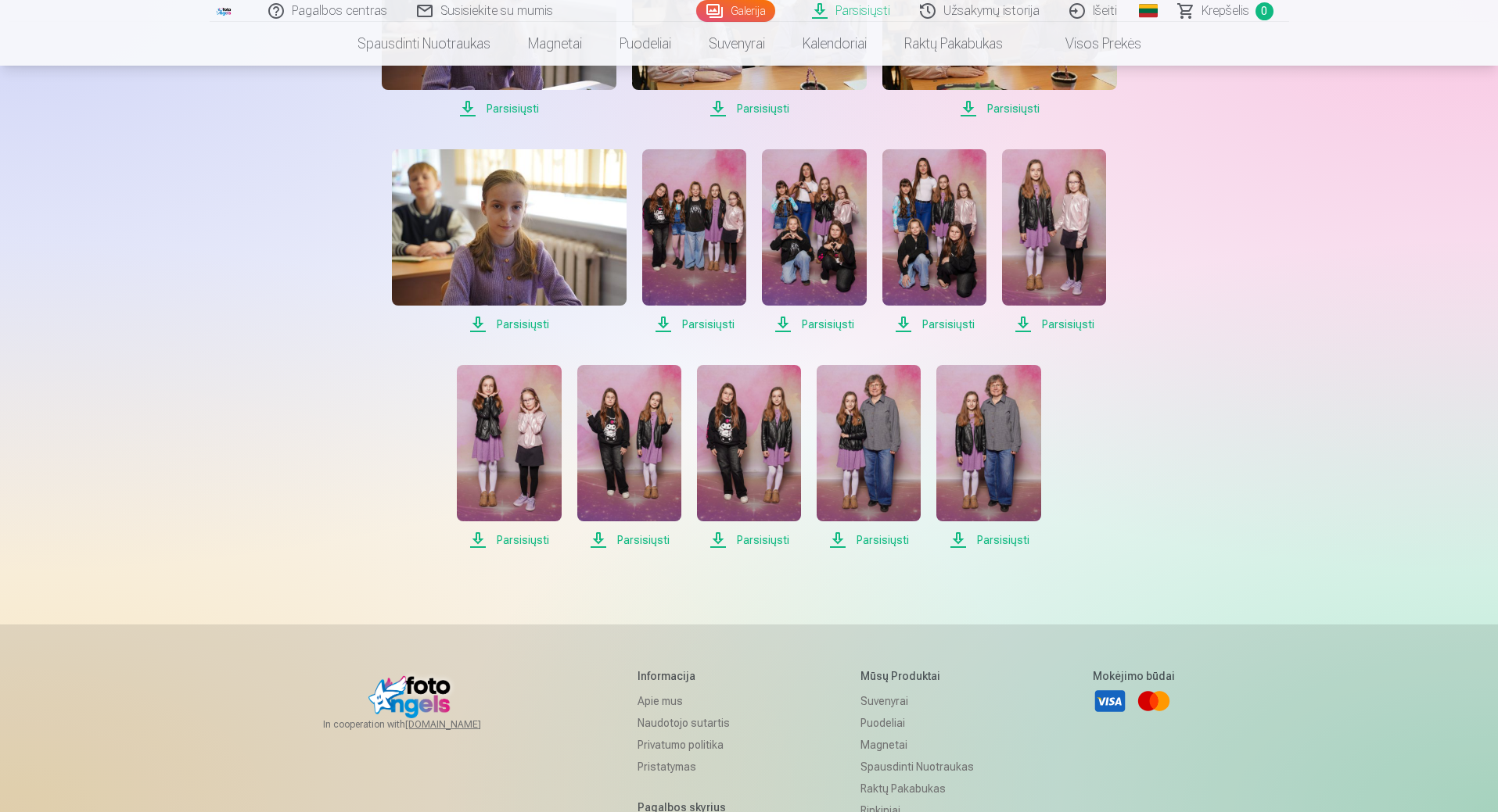
scroll to position [1980, 0]
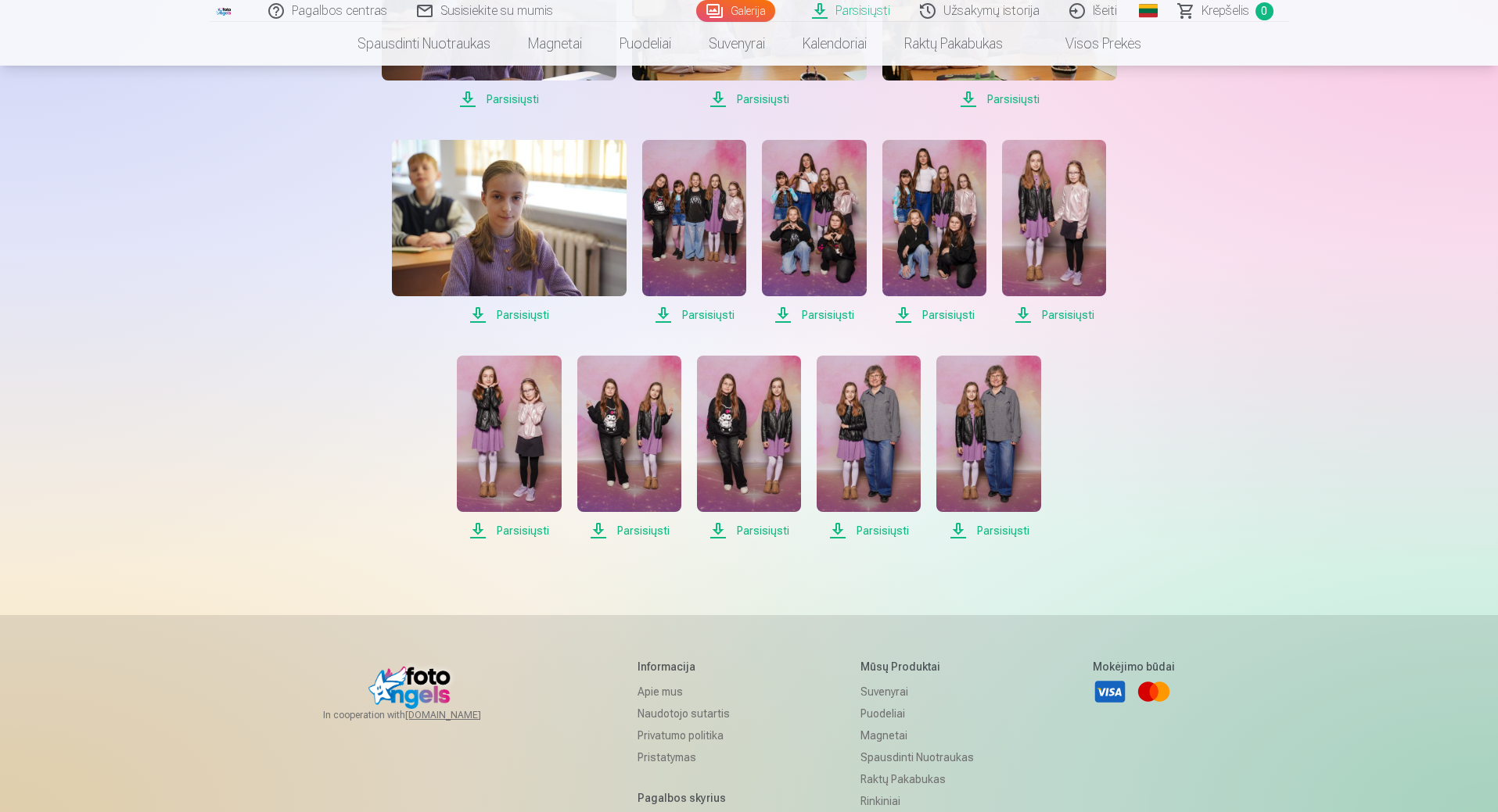
click at [530, 527] on span "Parsisiųsti" at bounding box center [509, 531] width 104 height 18
click at [648, 533] on span "Parsisiųsti" at bounding box center [630, 531] width 104 height 18
click at [764, 529] on span "Parsisiųsti" at bounding box center [749, 531] width 104 height 18
click at [886, 528] on span "Parsisiųsti" at bounding box center [868, 531] width 104 height 18
click at [1006, 533] on span "Parsisiųsti" at bounding box center [988, 531] width 104 height 18
